Goal: Check status: Check status

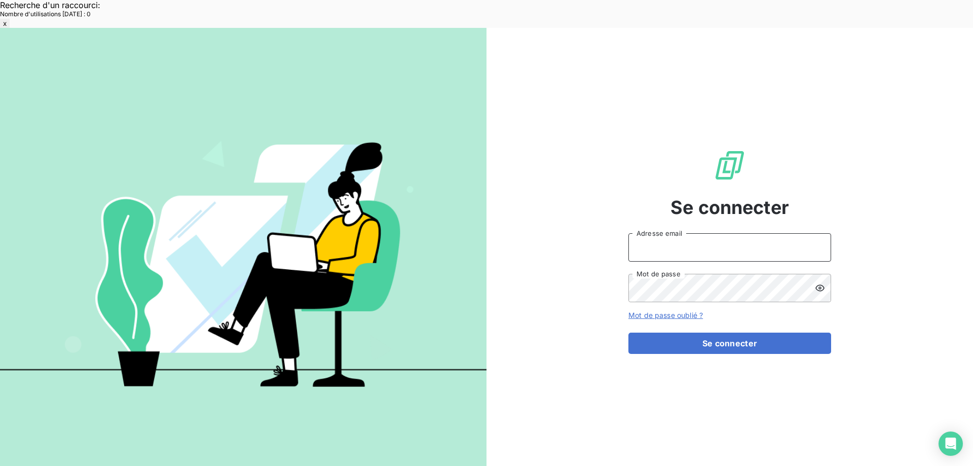
type input "[EMAIL_ADDRESS][DOMAIN_NAME]"
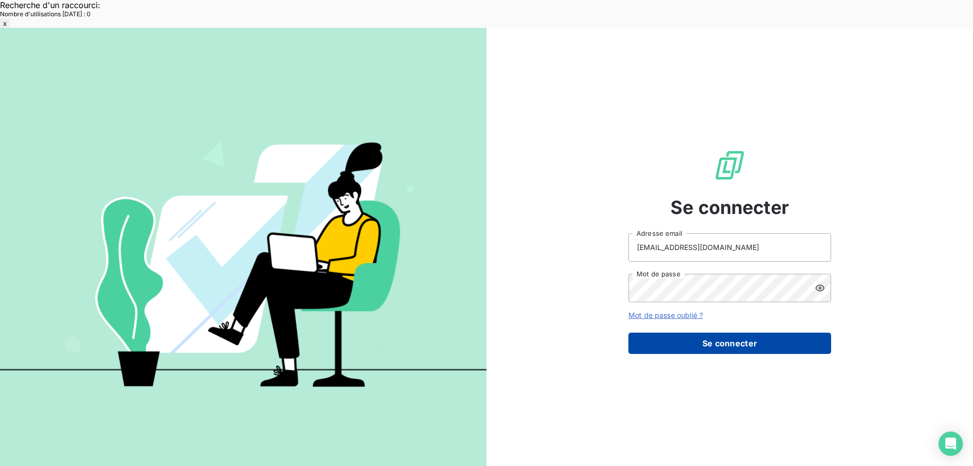
click at [710, 332] on button "Se connecter" at bounding box center [729, 342] width 203 height 21
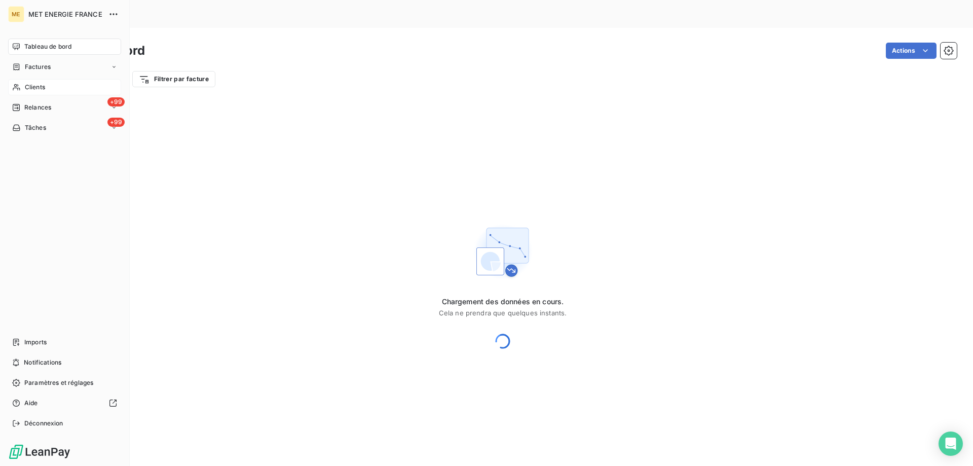
click at [33, 82] on div "Clients" at bounding box center [64, 87] width 113 height 16
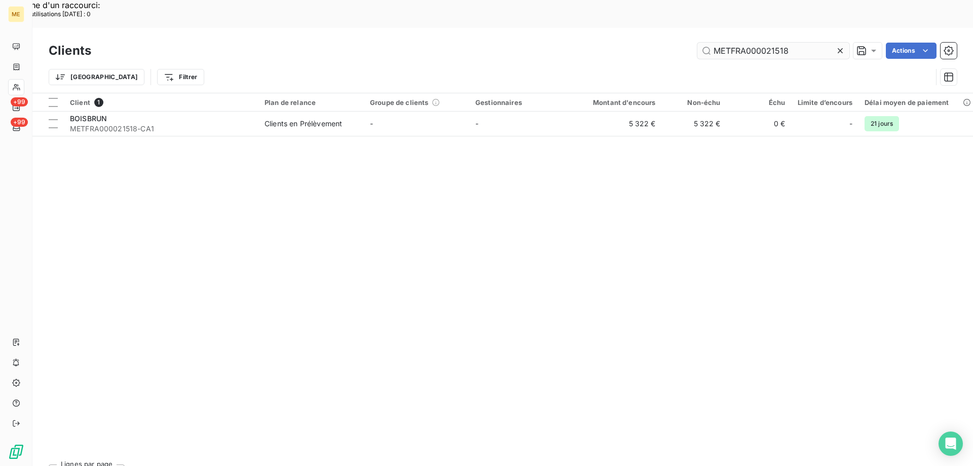
click at [777, 43] on input "METFRA000021518" at bounding box center [773, 51] width 152 height 16
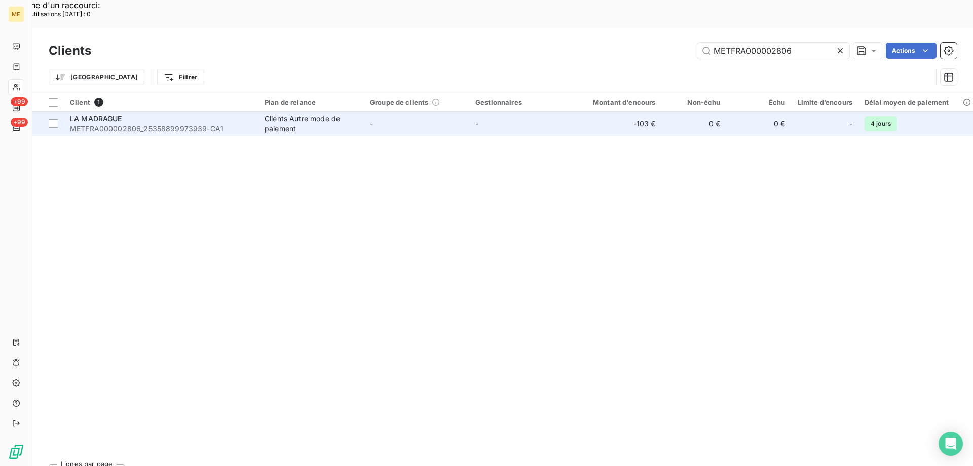
type input "METFRA000002806"
click at [174, 124] on span "METFRA000002806_25358899973939-CA1" at bounding box center [161, 129] width 182 height 10
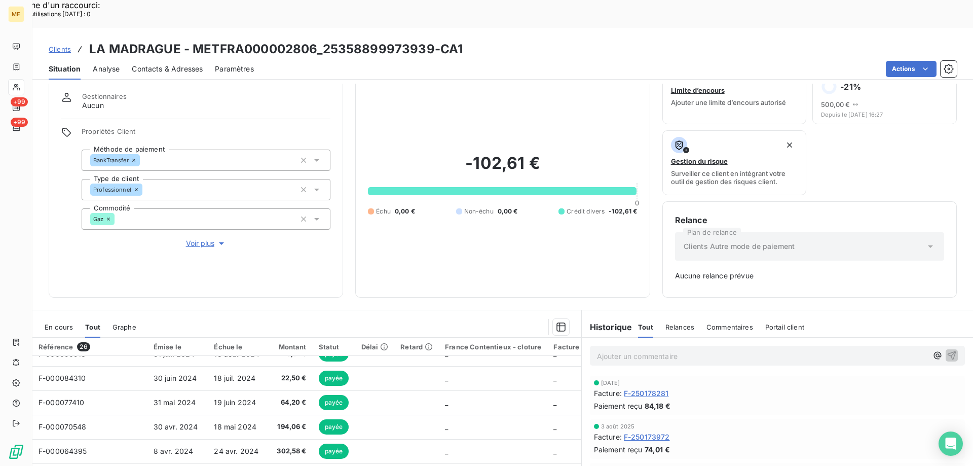
scroll to position [51, 0]
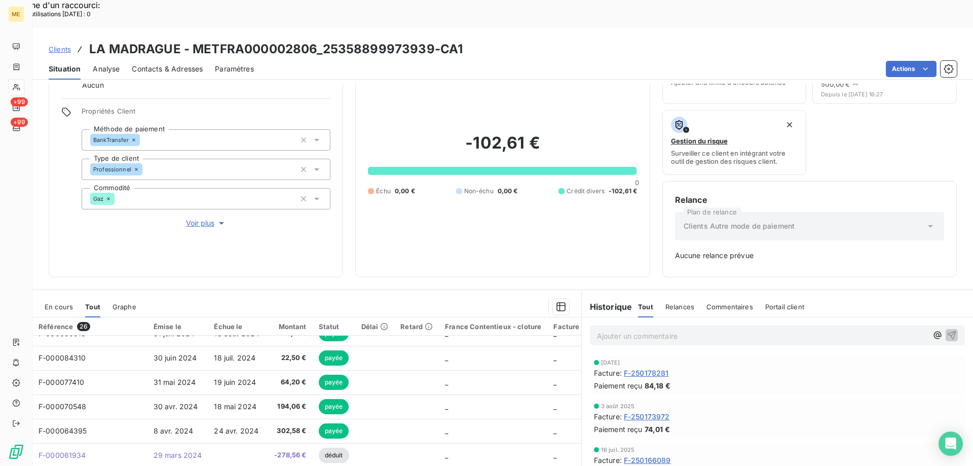
click at [61, 302] on span "En cours" at bounding box center [59, 306] width 28 height 8
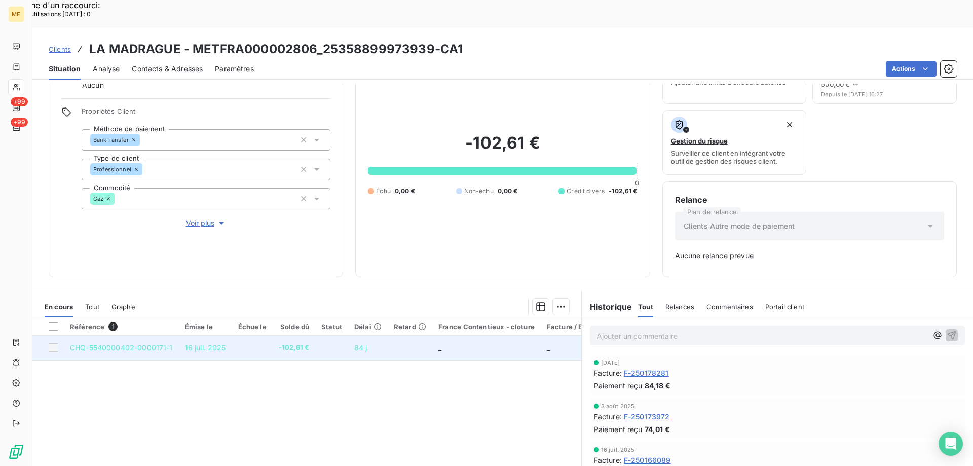
click at [239, 335] on td at bounding box center [252, 347] width 41 height 24
